Goal: Task Accomplishment & Management: Use online tool/utility

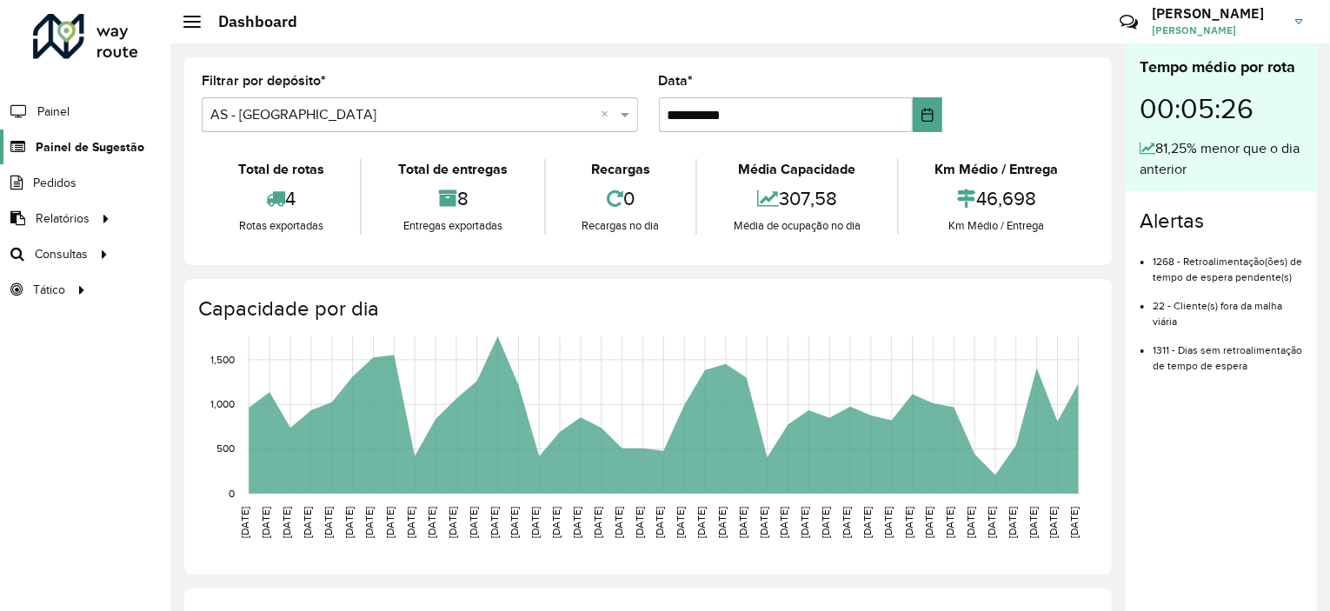
click at [52, 140] on span "Painel de Sugestão" at bounding box center [90, 147] width 109 height 18
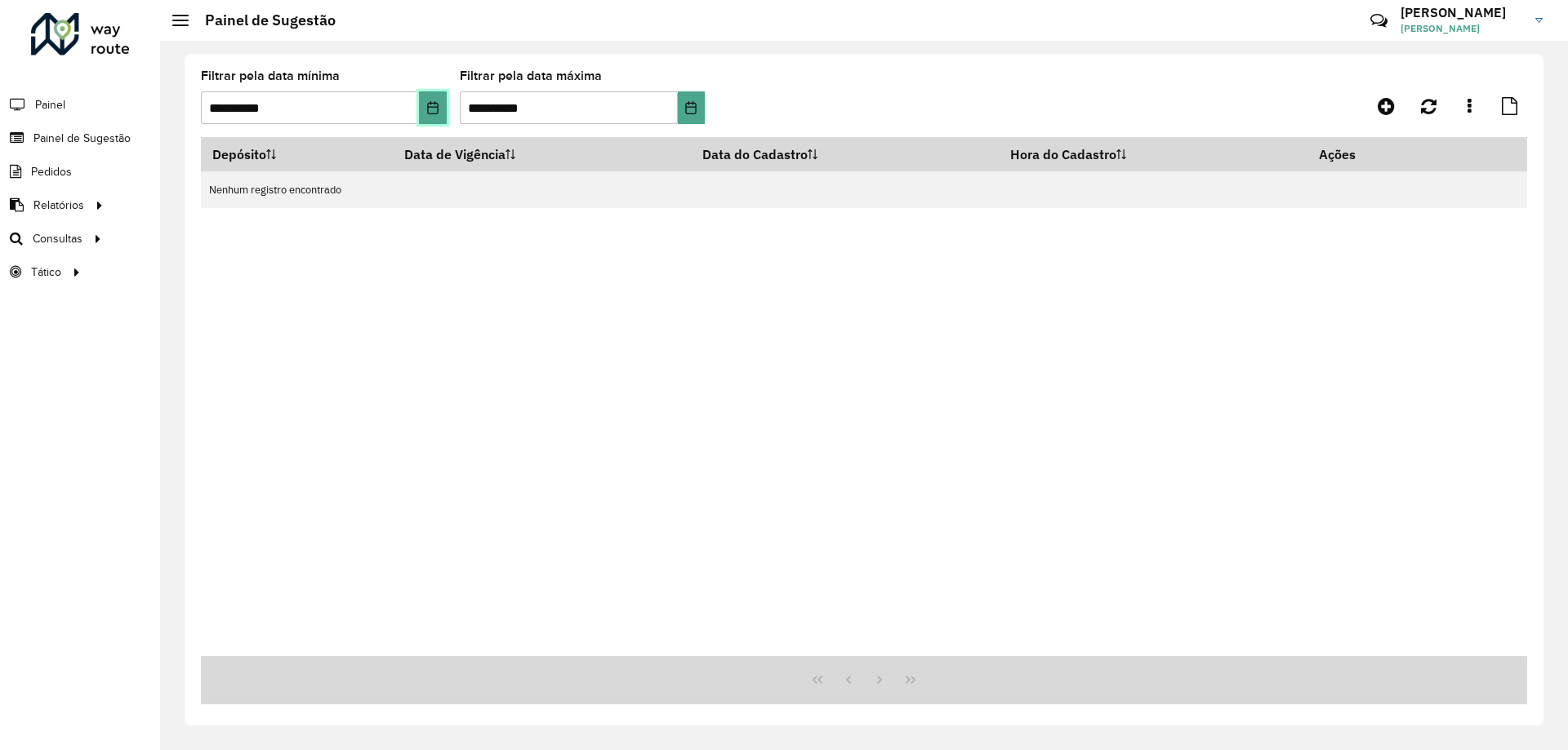
click at [438, 102] on icon "Choose Date" at bounding box center [433, 108] width 13 height 13
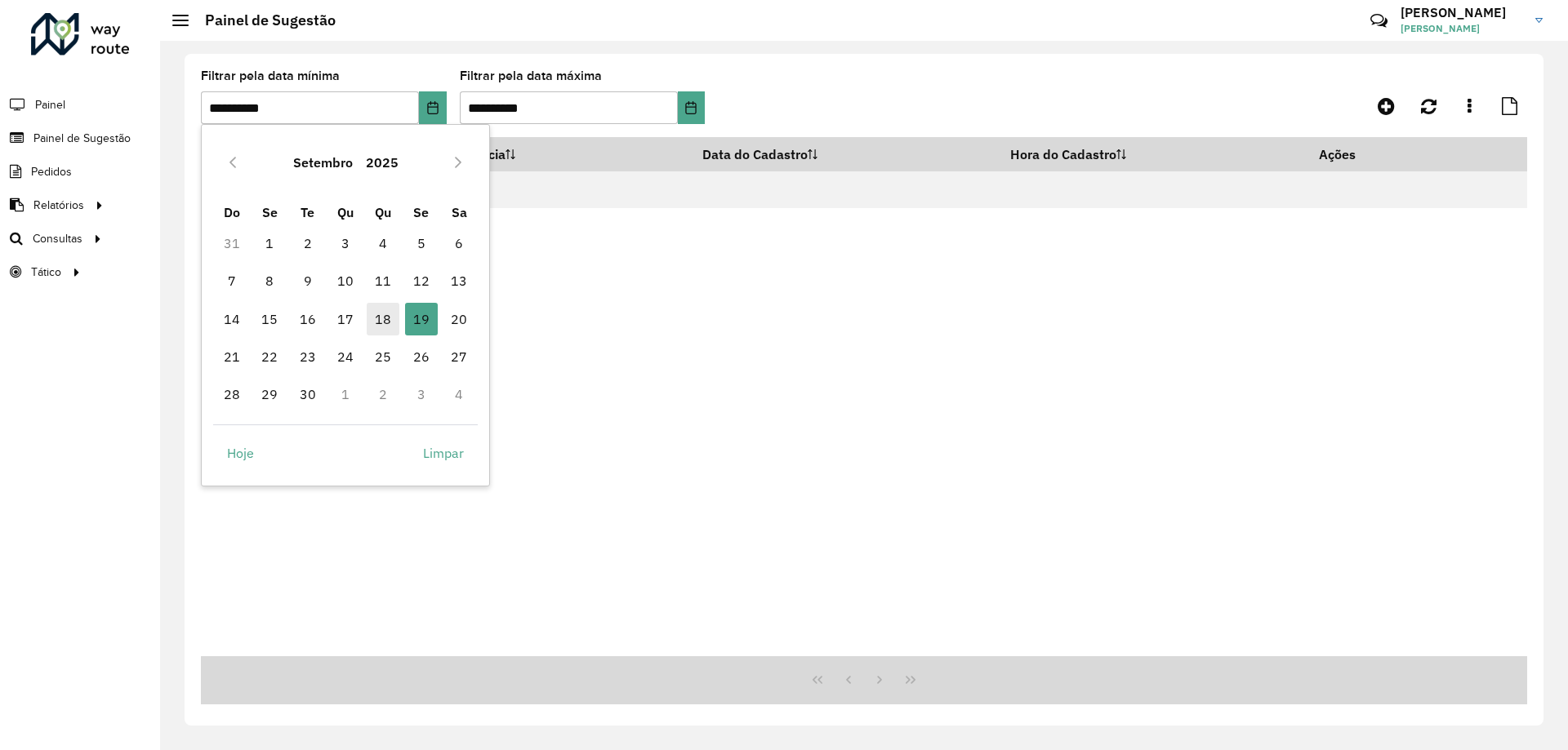
click at [382, 321] on span "18" at bounding box center [382, 319] width 33 height 33
type input "**********"
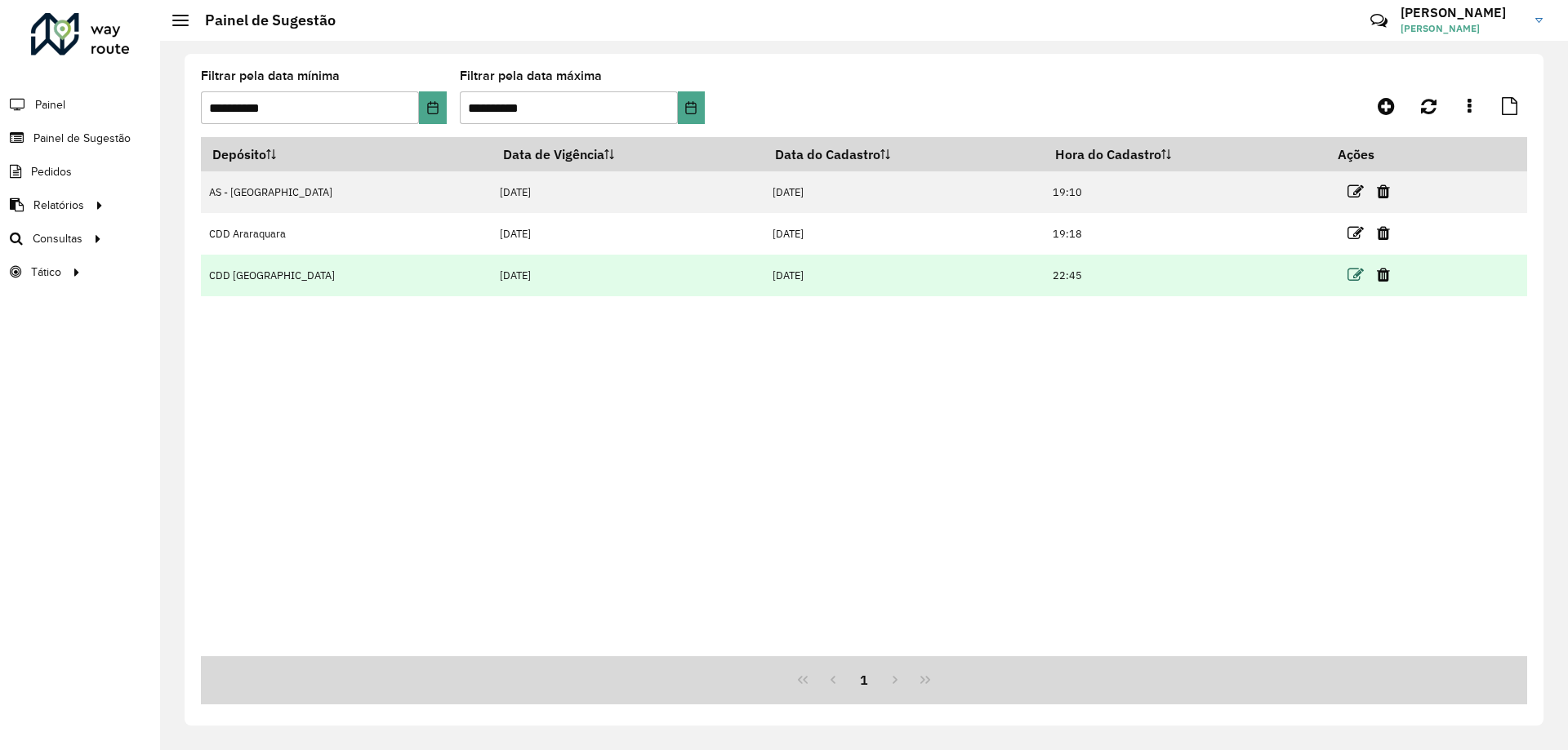
click at [1249, 279] on icon at bounding box center [1355, 274] width 16 height 16
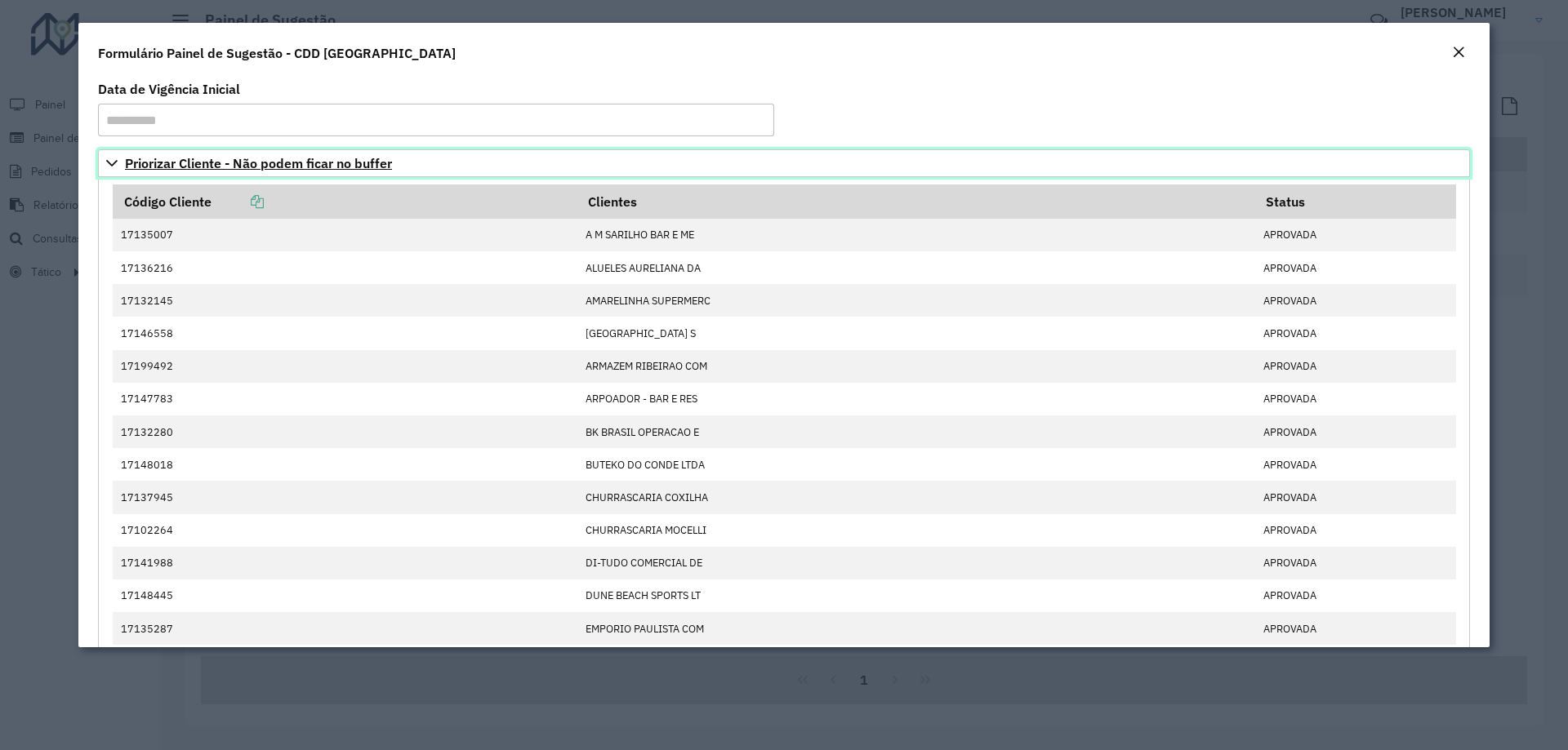
click at [157, 173] on link "Priorizar Cliente - Não podem ficar no buffer" at bounding box center [783, 163] width 1372 height 28
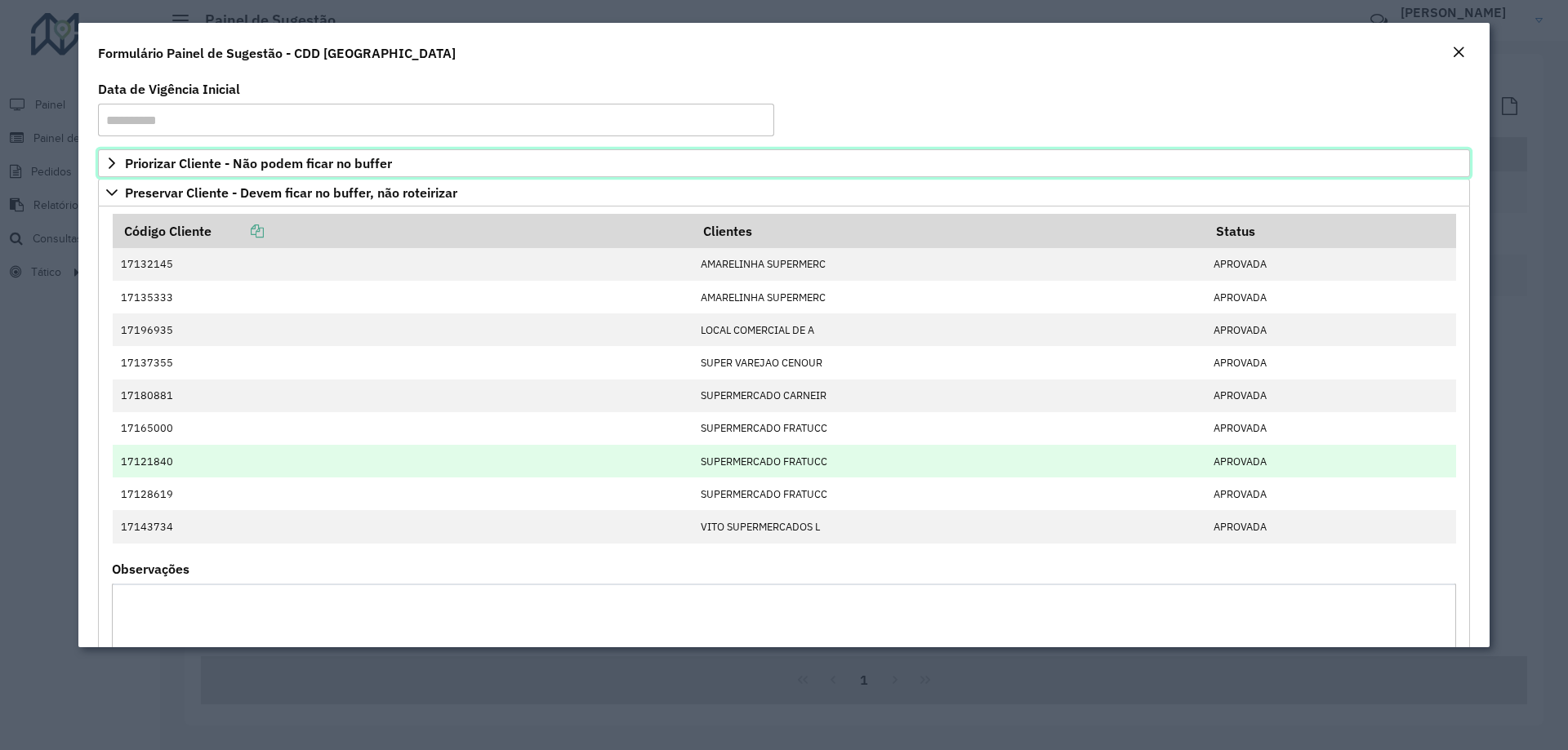
scroll to position [82, 0]
